Goal: Task Accomplishment & Management: Use online tool/utility

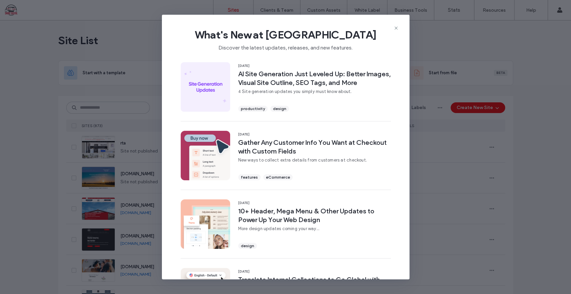
click at [397, 29] on icon at bounding box center [395, 27] width 5 height 5
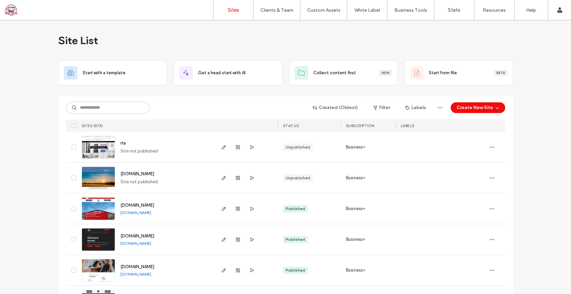
click at [5, 11] on div at bounding box center [43, 10] width 76 height 11
click at [352, 23] on div "Site List" at bounding box center [285, 40] width 455 height 40
click at [404, 31] on link "API Access" at bounding box center [424, 27] width 65 height 14
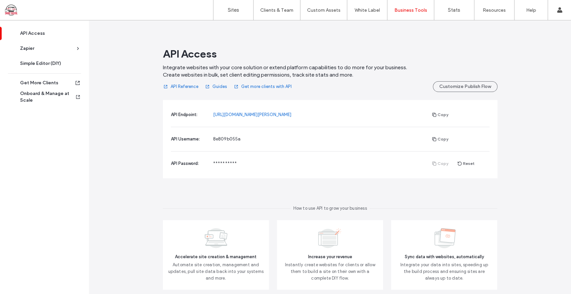
click at [218, 166] on div "**********" at bounding box center [320, 163] width 214 height 7
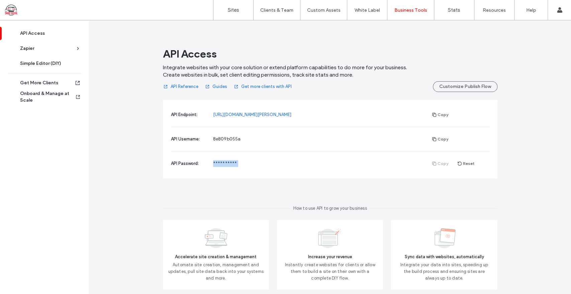
click at [439, 166] on div "Copy Reset" at bounding box center [458, 163] width 62 height 8
